Goal: Task Accomplishment & Management: Complete application form

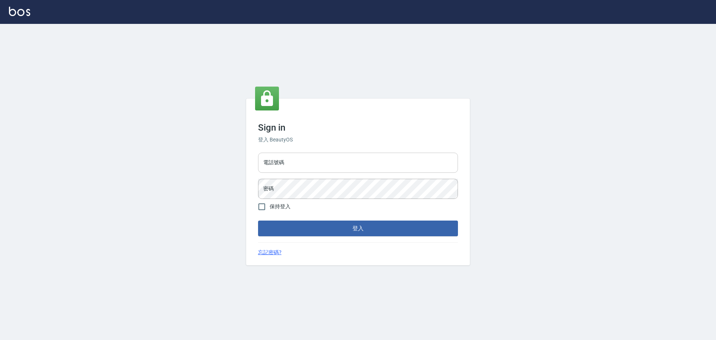
drag, startPoint x: 0, startPoint y: 0, endPoint x: 328, endPoint y: 158, distance: 363.9
click at [328, 158] on input "電話號碼" at bounding box center [358, 163] width 200 height 20
type input "0922982220"
click at [258, 220] on button "登入" at bounding box center [358, 228] width 200 height 16
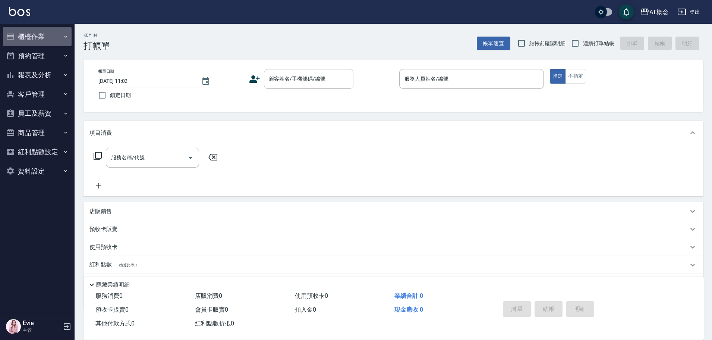
click at [32, 34] on button "櫃檯作業" at bounding box center [37, 36] width 69 height 19
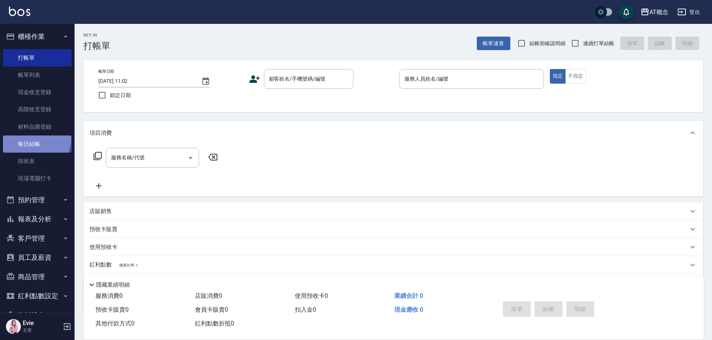
click at [32, 138] on link "每日結帳" at bounding box center [37, 143] width 69 height 17
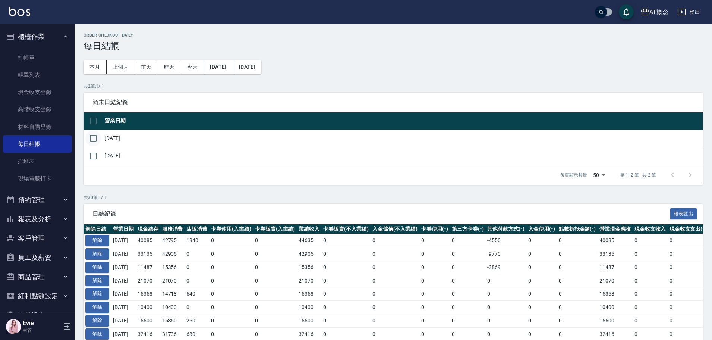
click at [95, 139] on input "checkbox" at bounding box center [93, 139] width 16 height 16
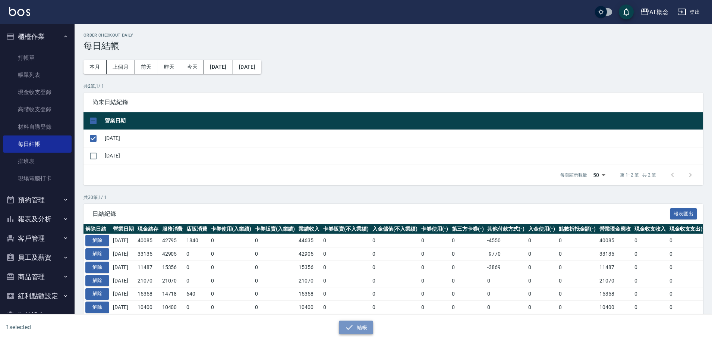
click at [354, 327] on button "結帳" at bounding box center [356, 327] width 35 height 14
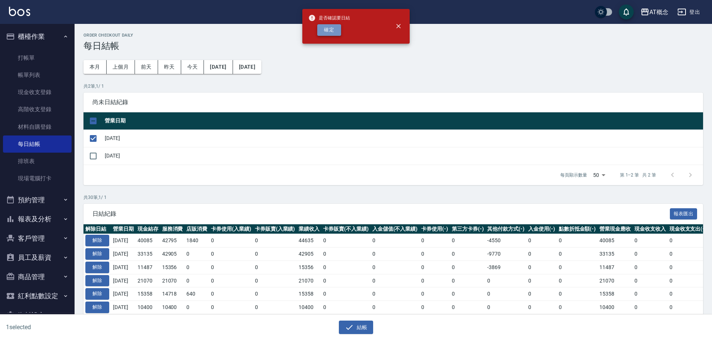
click at [326, 31] on button "確定" at bounding box center [329, 30] width 24 height 12
checkbox input "false"
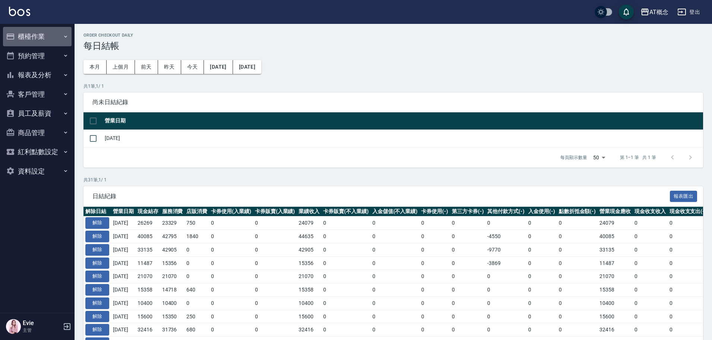
click at [17, 37] on button "櫃檯作業" at bounding box center [37, 36] width 69 height 19
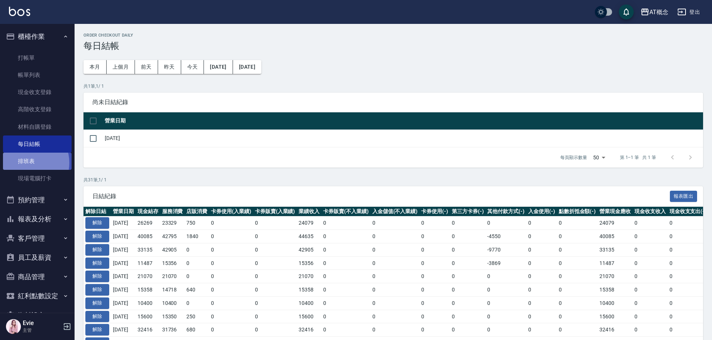
click at [26, 163] on link "排班表" at bounding box center [37, 161] width 69 height 17
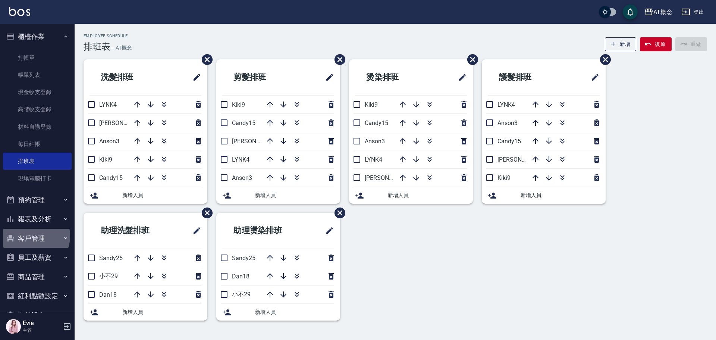
click at [32, 236] on button "客戶管理" at bounding box center [37, 238] width 69 height 19
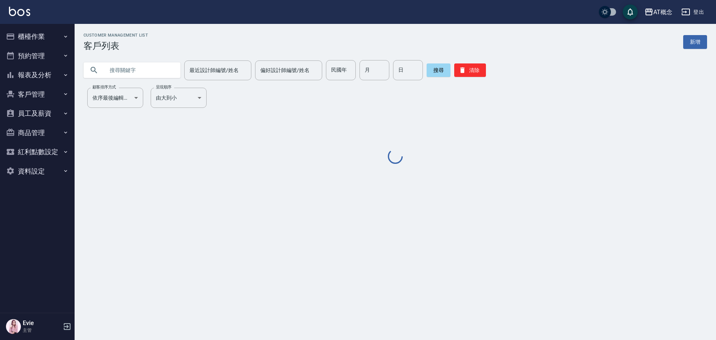
click at [131, 70] on input "text" at bounding box center [139, 70] width 70 height 20
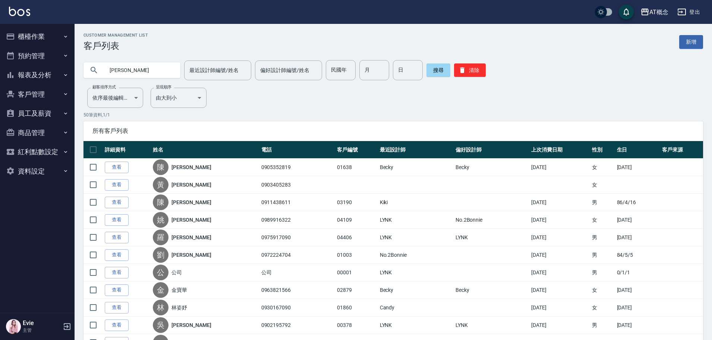
type input "李秀珍"
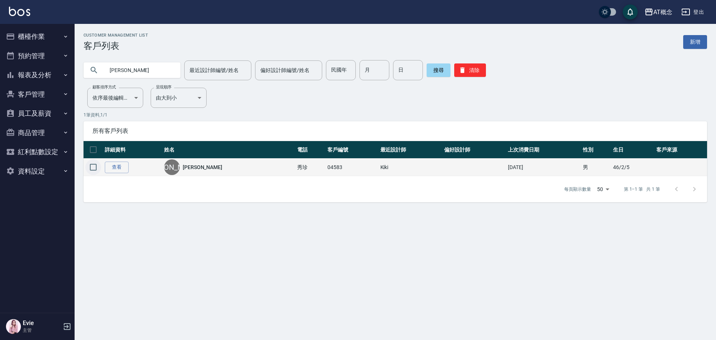
click at [90, 168] on input "checkbox" at bounding box center [93, 167] width 16 height 16
checkbox input "true"
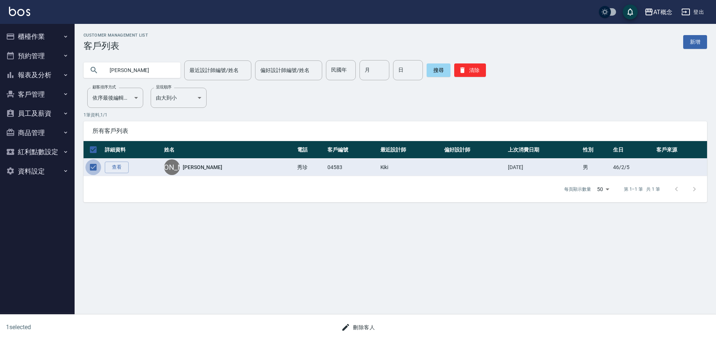
click at [94, 167] on input "checkbox" at bounding box center [93, 167] width 16 height 16
checkbox input "false"
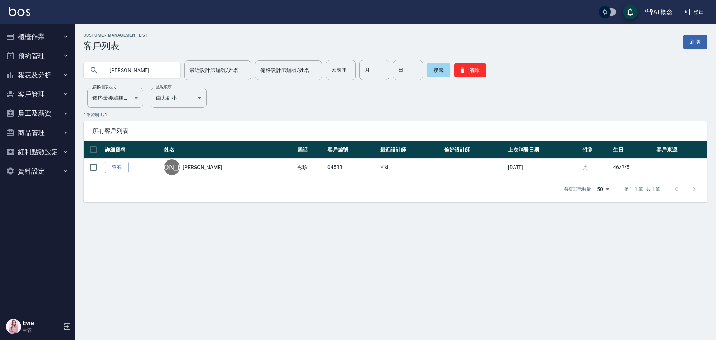
drag, startPoint x: 143, startPoint y: 67, endPoint x: 0, endPoint y: 38, distance: 146.1
click at [0, 38] on div "AT概念 登出 櫃檯作業 打帳單 帳單列表 現金收支登錄 高階收支登錄 材料自購登錄 每日結帳 排班表 現場電腦打卡 預約管理 預約管理 單日預約紀錄 單週預…" at bounding box center [358, 170] width 716 height 340
type input "03439"
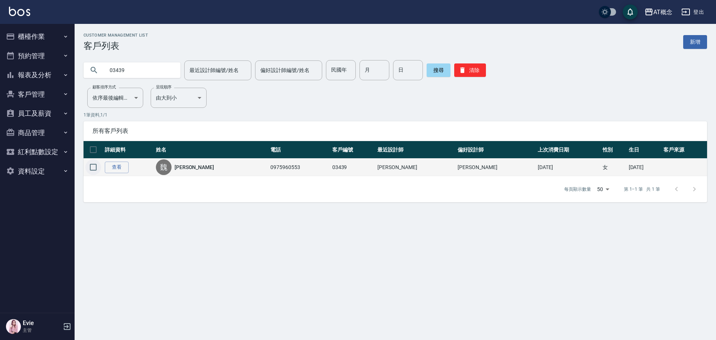
click at [96, 169] on input "checkbox" at bounding box center [93, 167] width 16 height 16
checkbox input "true"
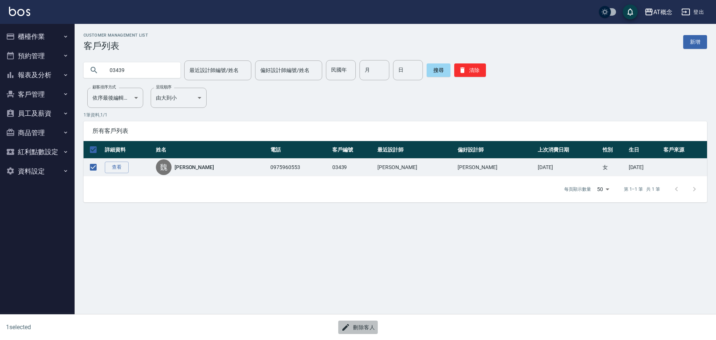
click at [366, 327] on button "刪除客人" at bounding box center [358, 327] width 40 height 14
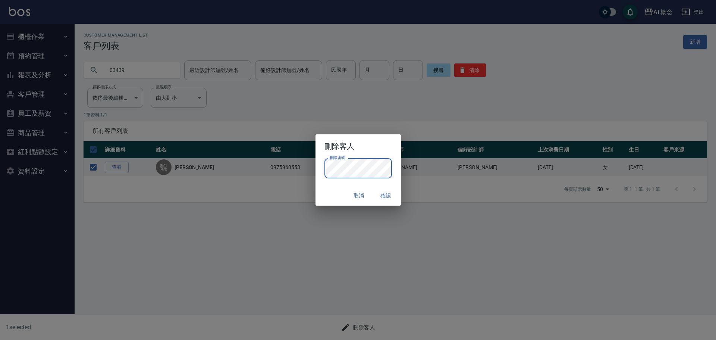
click at [340, 198] on div "取消 確認" at bounding box center [357, 196] width 85 height 20
drag, startPoint x: 383, startPoint y: 194, endPoint x: 367, endPoint y: 208, distance: 21.4
click at [383, 195] on button "確認" at bounding box center [386, 196] width 24 height 14
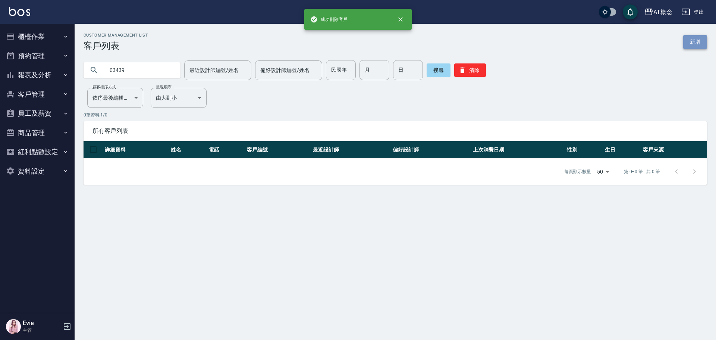
click at [703, 46] on link "新增" at bounding box center [695, 42] width 24 height 14
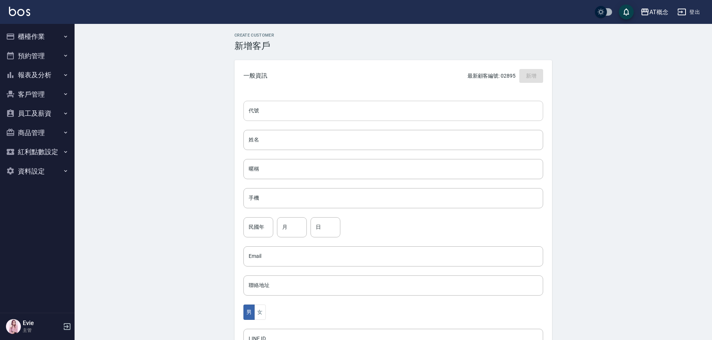
click at [294, 106] on input "代號" at bounding box center [393, 111] width 300 height 20
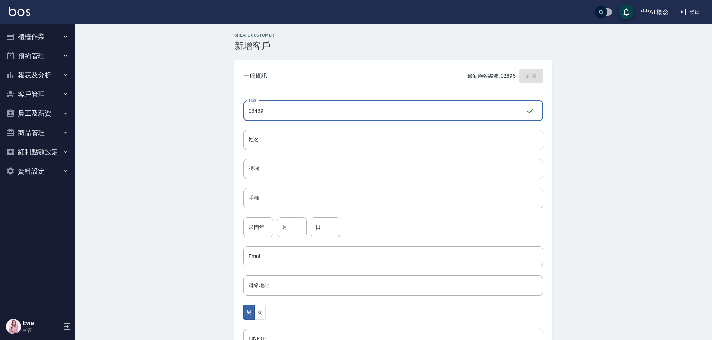
type input "03439"
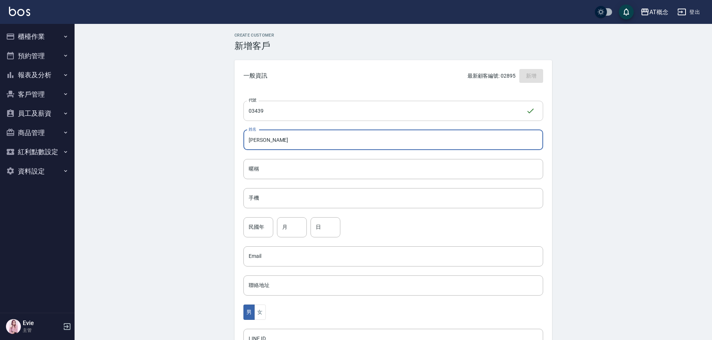
type input "許紓嫺"
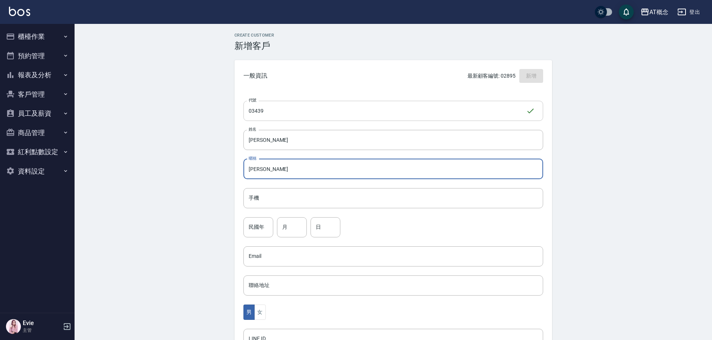
type input "紓嫺"
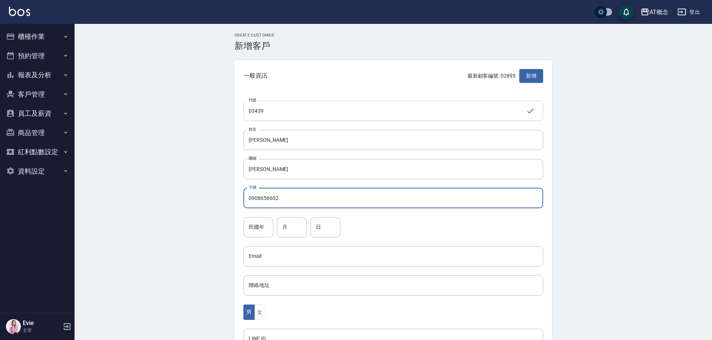
type input "0908656602"
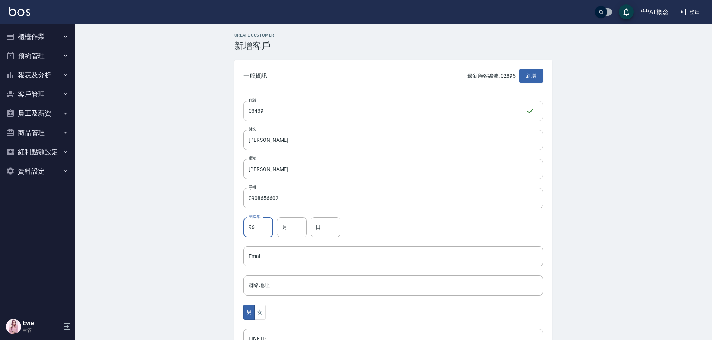
type input "96"
type input "1"
type input "11"
click at [258, 310] on button "女" at bounding box center [259, 311] width 11 height 15
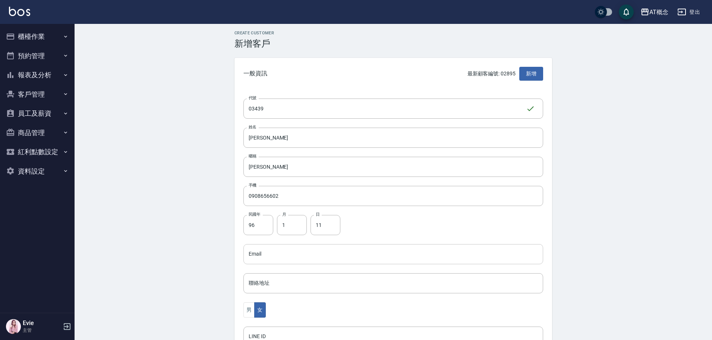
scroll to position [146, 0]
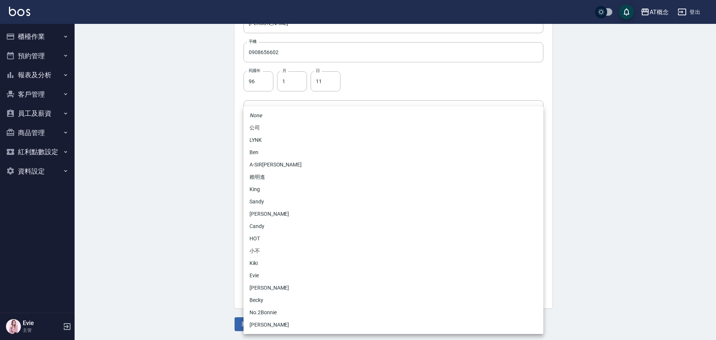
click at [272, 220] on body "AT概念 登出 櫃檯作業 打帳單 帳單列表 現金收支登錄 高階收支登錄 材料自購登錄 每日結帳 排班表 現場電腦打卡 預約管理 預約管理 單日預約紀錄 單週預…" at bounding box center [358, 96] width 716 height 485
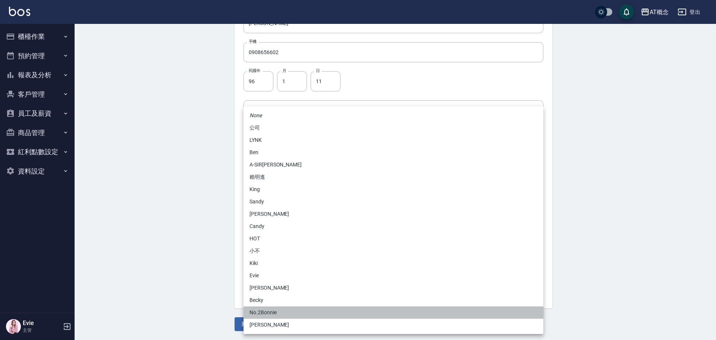
click at [261, 311] on li "No.2Bonnie" at bounding box center [393, 312] width 300 height 12
type input "20abcae0-810e-448a-b26a-bcbab897de4d"
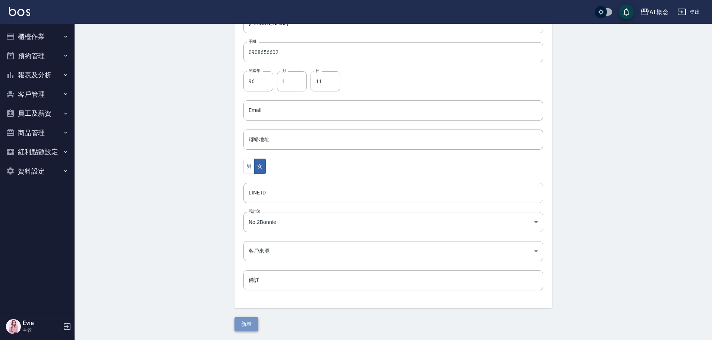
click at [242, 326] on button "新增" at bounding box center [247, 324] width 24 height 14
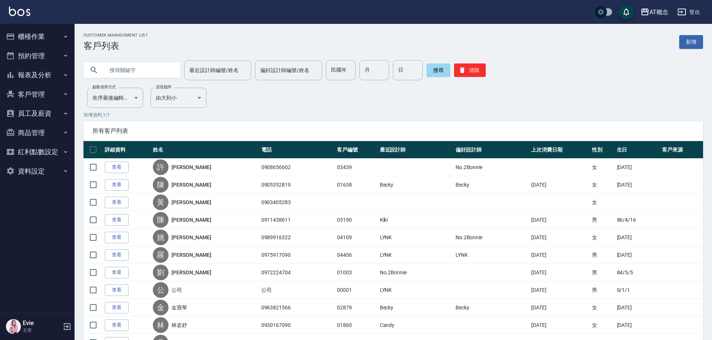
click at [129, 74] on input "text" at bounding box center [139, 70] width 70 height 20
type input "張慧雯"
